Goal: Task Accomplishment & Management: Use online tool/utility

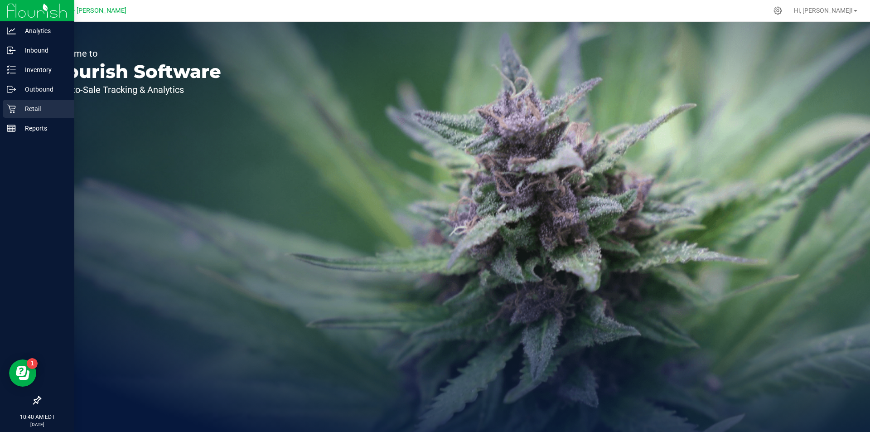
click at [29, 111] on p "Retail" at bounding box center [43, 108] width 54 height 11
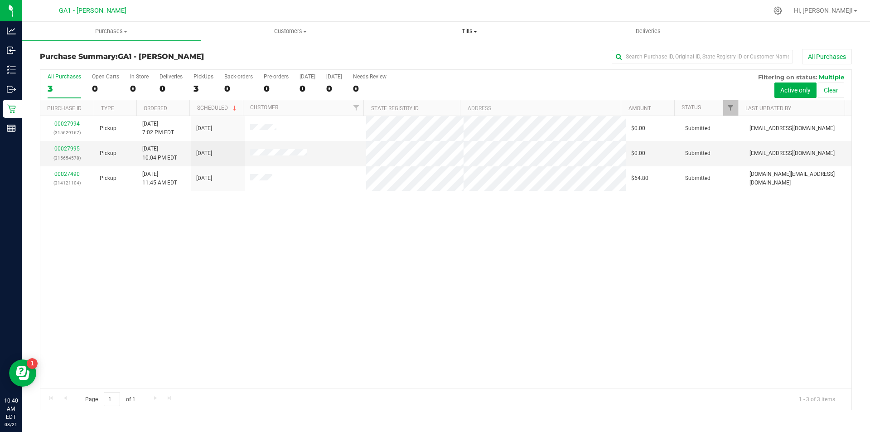
click at [471, 31] on span "Tills" at bounding box center [469, 31] width 178 height 8
click at [442, 50] on li "Manage tills" at bounding box center [469, 54] width 179 height 11
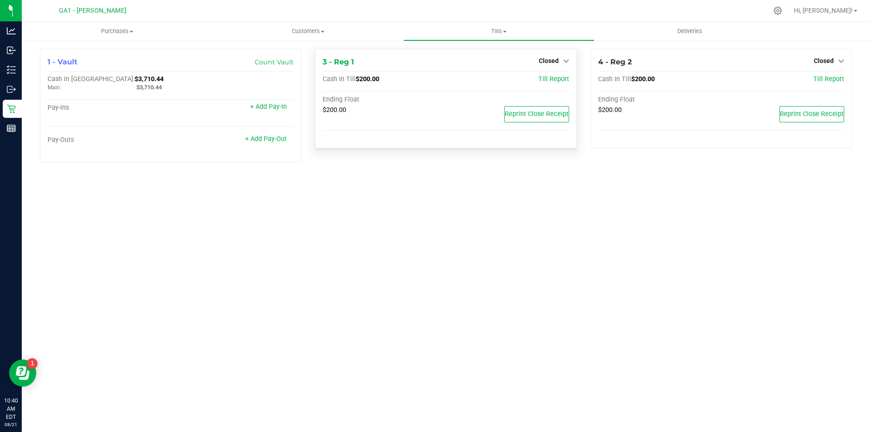
click at [558, 56] on div "Closed" at bounding box center [554, 60] width 30 height 11
click at [559, 61] on link "Closed" at bounding box center [554, 60] width 30 height 7
click at [554, 73] on div "Open Till" at bounding box center [548, 81] width 68 height 27
click at [552, 82] on link "Open Till" at bounding box center [549, 79] width 24 height 7
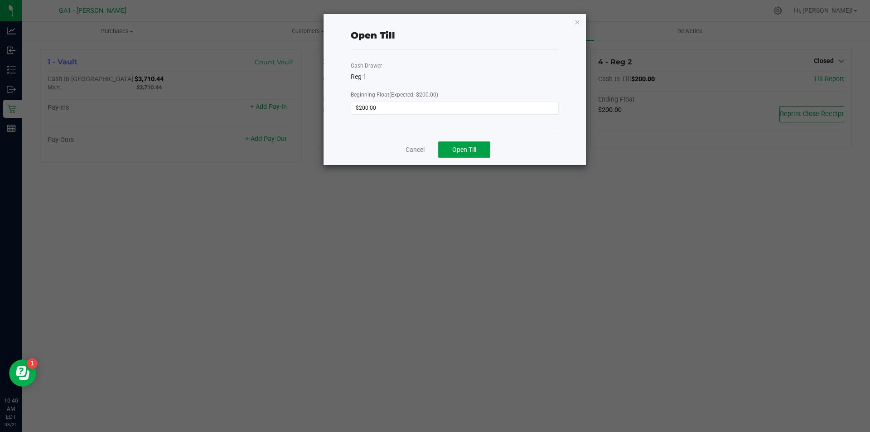
click at [453, 149] on span "Open Till" at bounding box center [464, 149] width 24 height 7
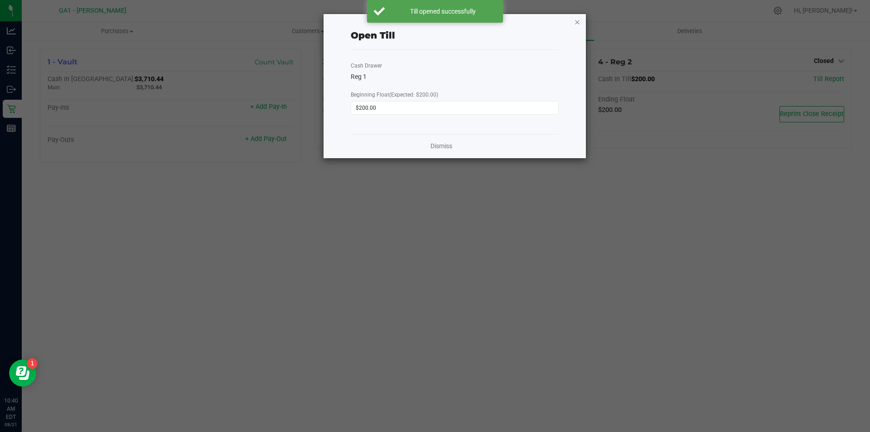
click at [575, 23] on icon "button" at bounding box center [577, 21] width 6 height 11
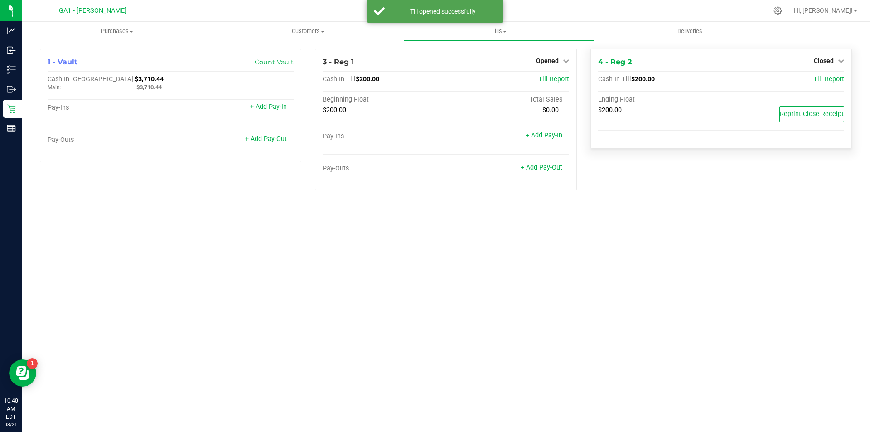
click at [844, 55] on div "Closed" at bounding box center [829, 60] width 30 height 11
click at [834, 60] on link "Closed" at bounding box center [829, 60] width 30 height 7
click at [810, 80] on div "Open Till" at bounding box center [823, 79] width 67 height 11
click at [837, 82] on div "Open Till" at bounding box center [823, 79] width 67 height 11
click at [829, 80] on link "Open Till" at bounding box center [824, 79] width 24 height 7
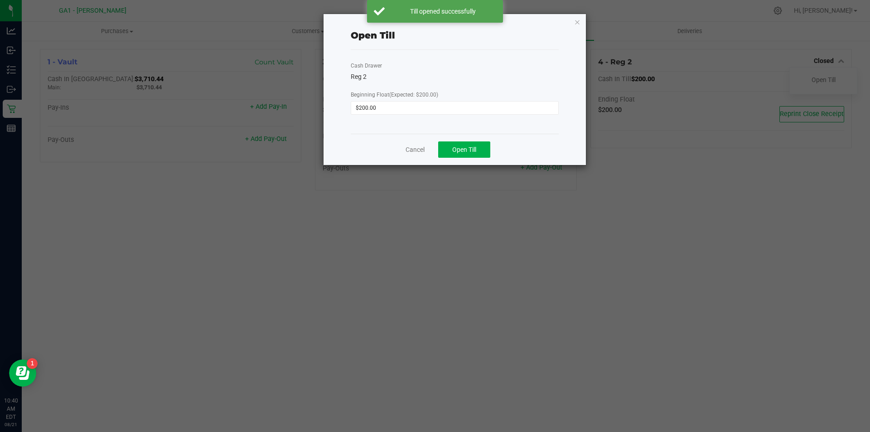
click at [497, 157] on div "Cancel Open Till" at bounding box center [455, 149] width 208 height 31
click at [485, 154] on button "Open Till" at bounding box center [464, 149] width 52 height 16
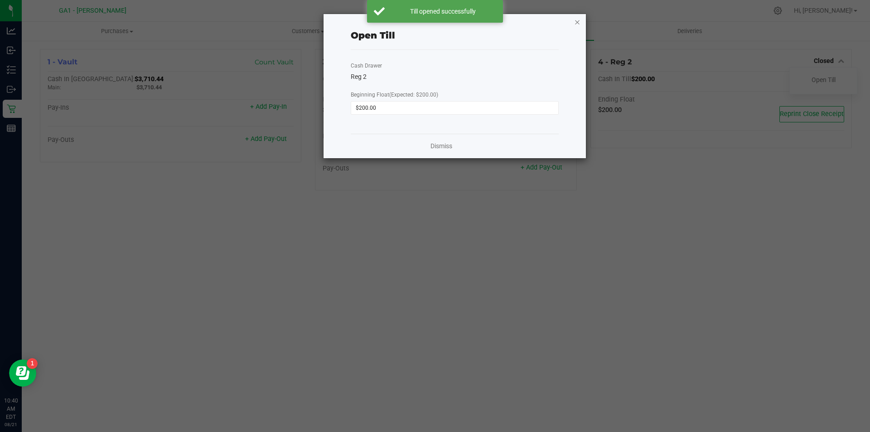
click at [577, 24] on icon "button" at bounding box center [577, 21] width 6 height 11
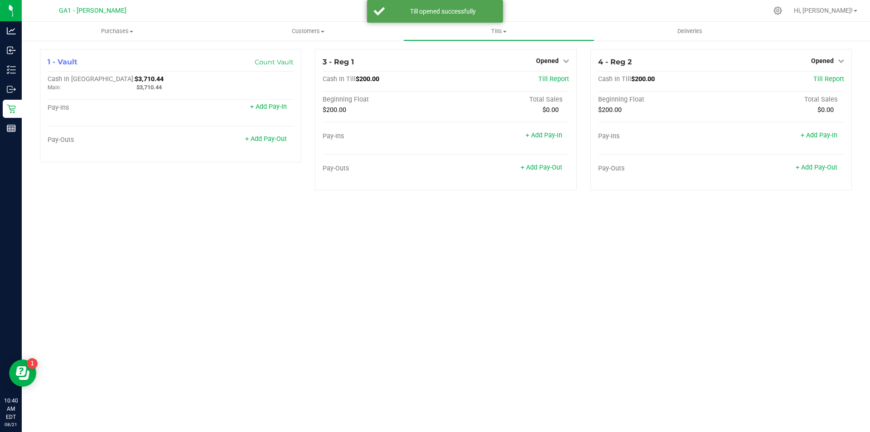
drag, startPoint x: 619, startPoint y: 279, endPoint x: 616, endPoint y: 272, distance: 8.2
click at [618, 279] on div "Purchases Summary of purchases Fulfillment All purchases Customers All customer…" at bounding box center [446, 227] width 849 height 410
